Goal: Task Accomplishment & Management: Manage account settings

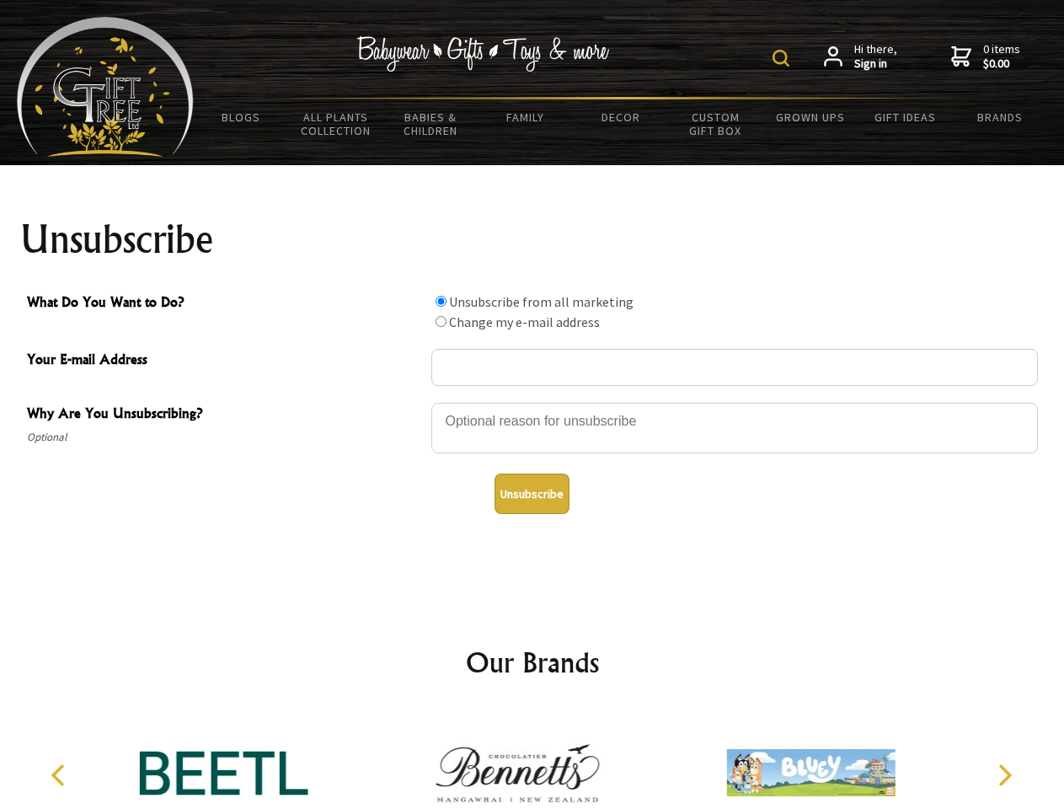
click at [783, 58] on img at bounding box center [780, 58] width 17 height 17
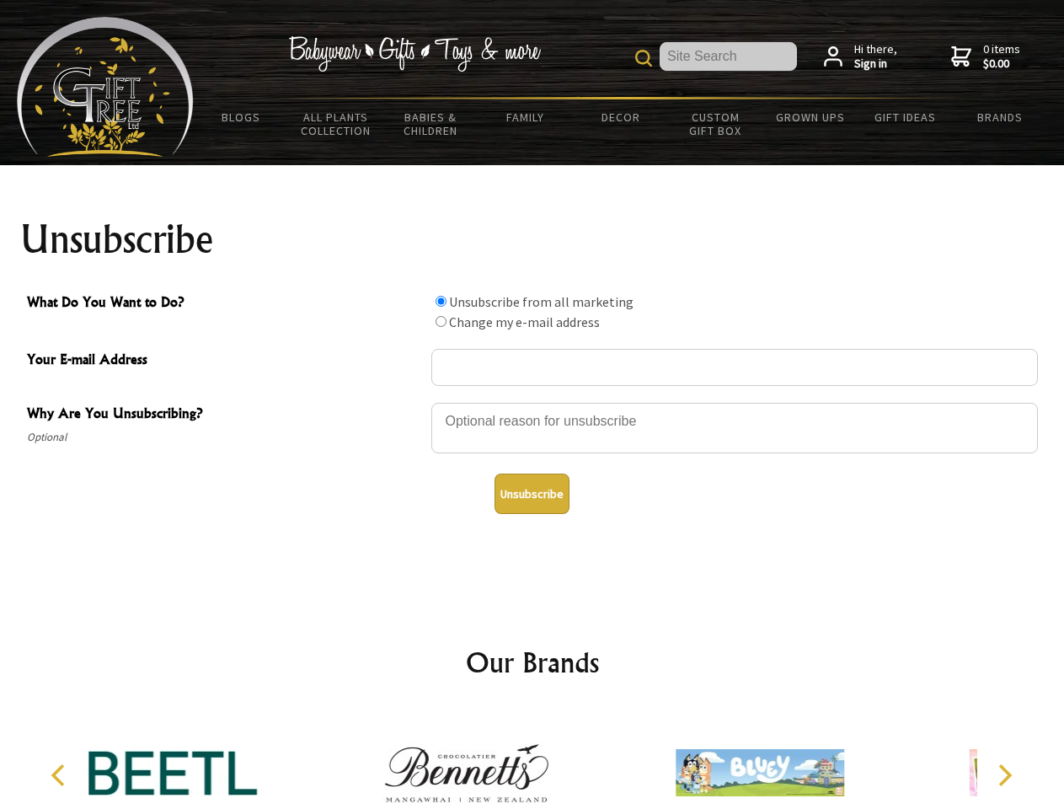
click at [532, 402] on div at bounding box center [734, 430] width 606 height 59
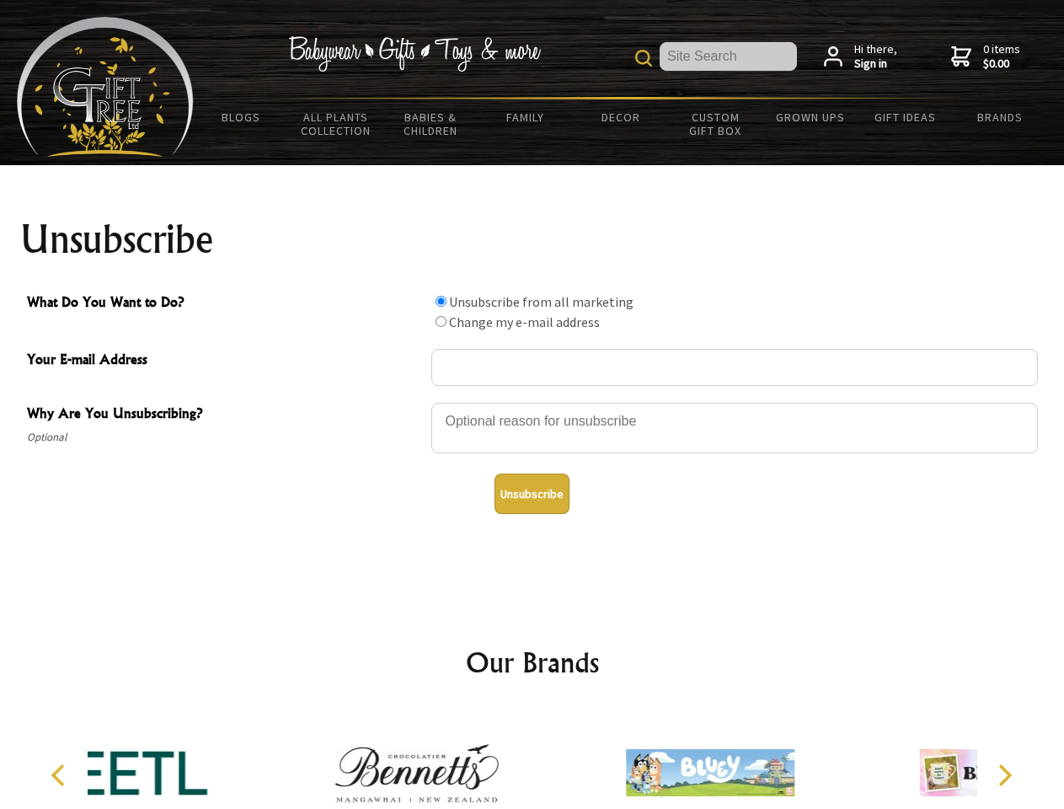
click at [441, 301] on input "What Do You Want to Do?" at bounding box center [440, 301] width 11 height 11
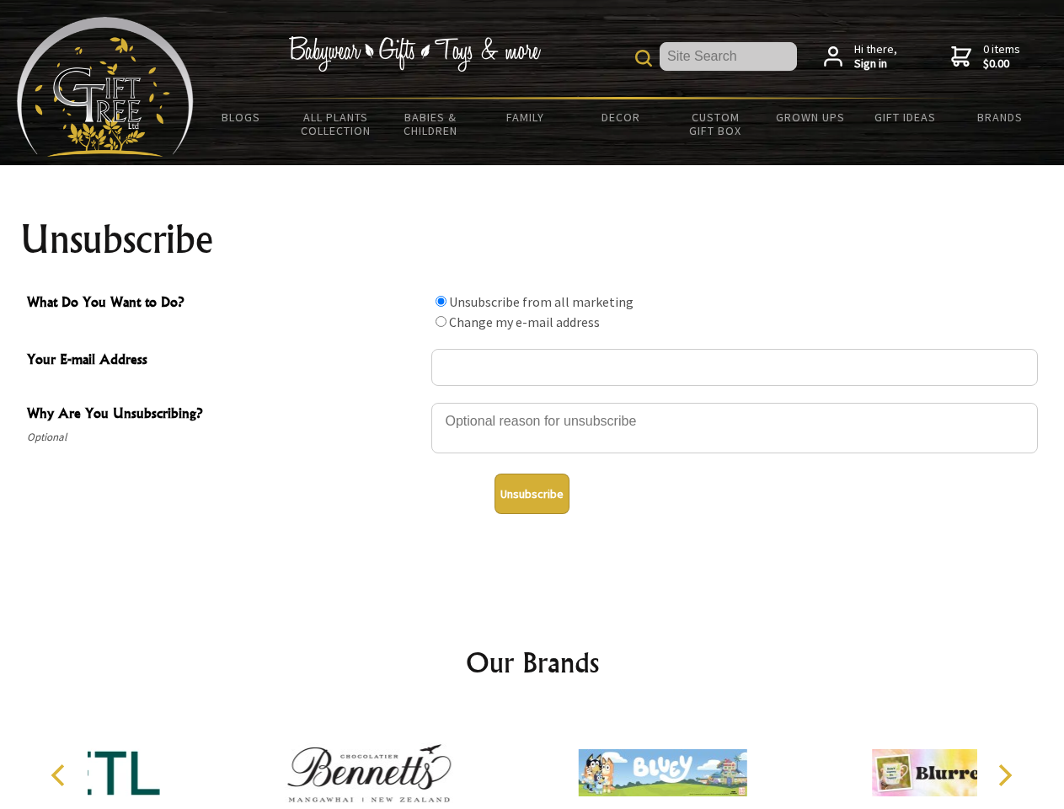
click at [441, 321] on input "What Do You Want to Do?" at bounding box center [440, 321] width 11 height 11
radio input "true"
click at [532, 494] on button "Unsubscribe" at bounding box center [531, 493] width 75 height 40
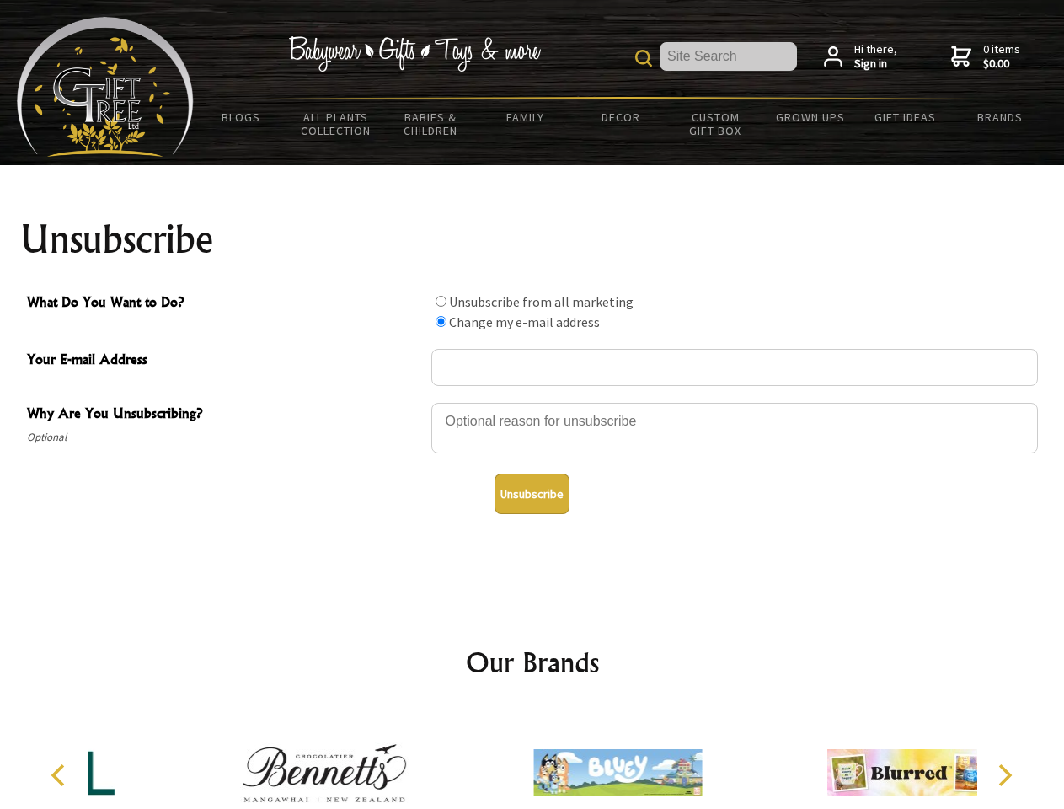
click at [61, 775] on icon "Previous" at bounding box center [60, 775] width 22 height 22
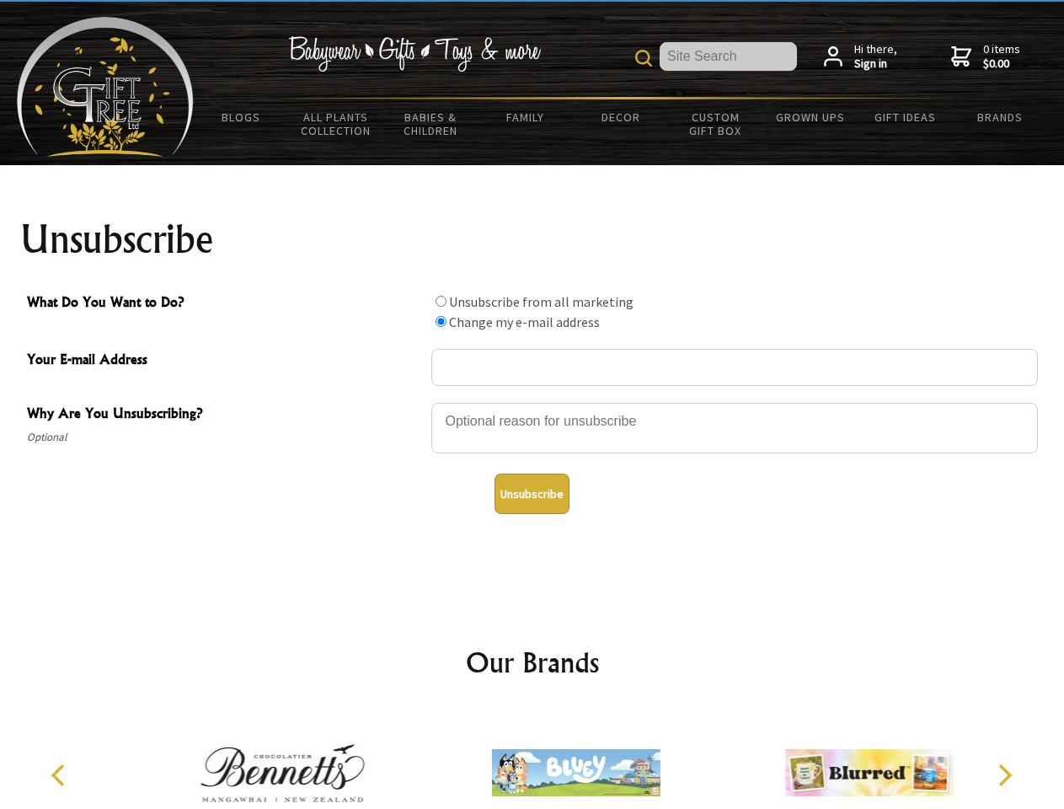
click at [1004, 775] on icon "Next" at bounding box center [1003, 775] width 22 height 22
